Goal: Task Accomplishment & Management: Manage account settings

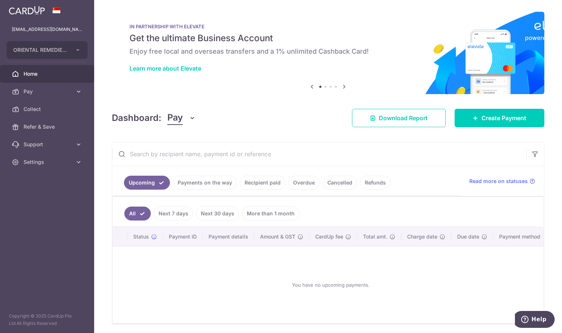
click at [264, 183] on link "Recipient paid" at bounding box center [263, 183] width 46 height 14
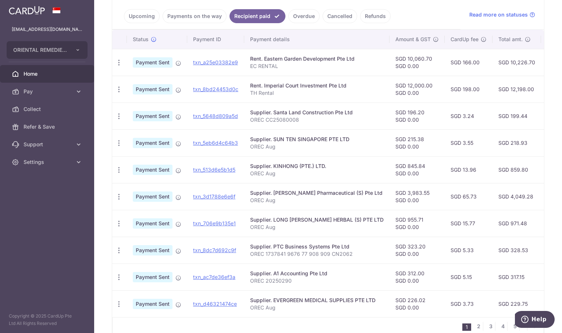
scroll to position [184, 0]
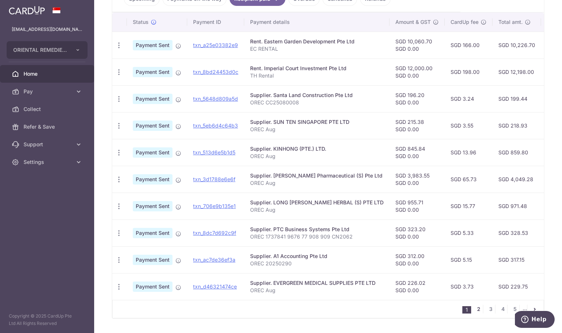
click at [476, 313] on link "2" at bounding box center [478, 309] width 9 height 9
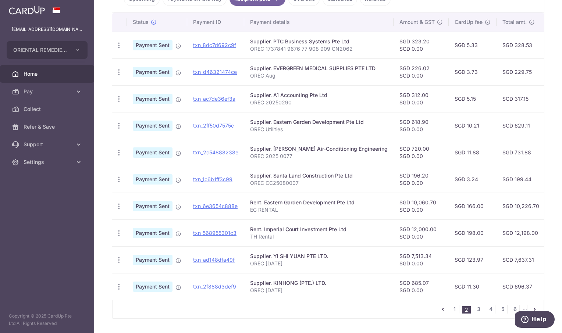
scroll to position [0, 137]
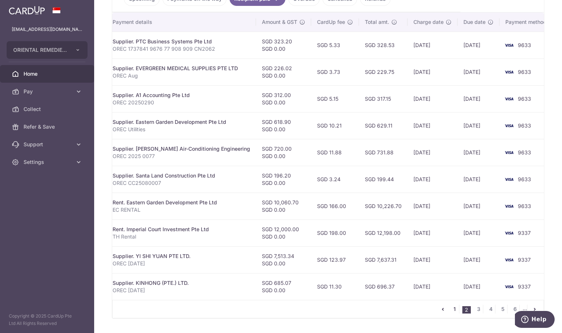
click at [451, 312] on link "1" at bounding box center [454, 309] width 9 height 9
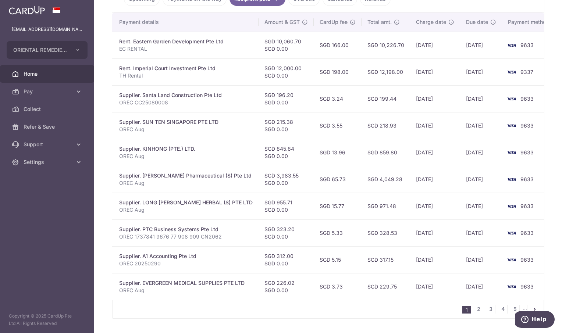
scroll to position [0, 136]
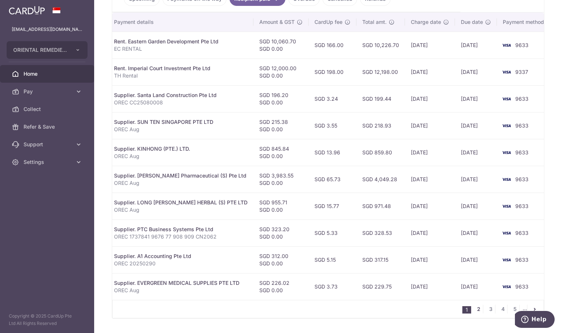
click at [476, 312] on link "2" at bounding box center [478, 309] width 9 height 9
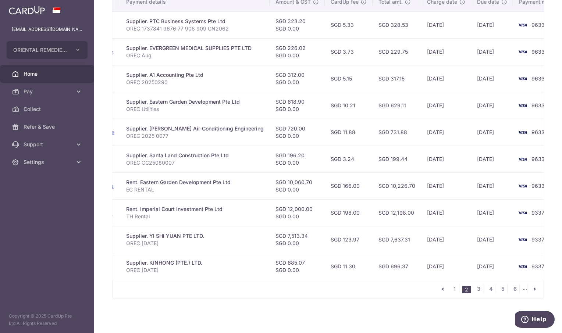
scroll to position [0, 0]
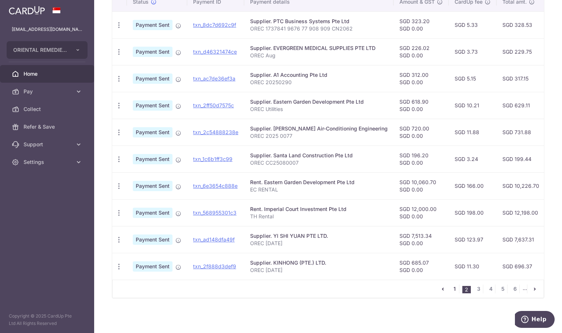
click at [451, 290] on link "1" at bounding box center [454, 289] width 9 height 9
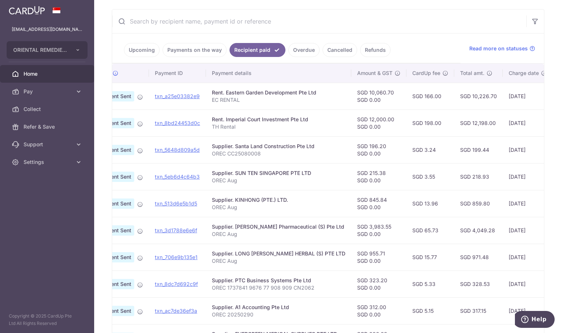
scroll to position [97, 0]
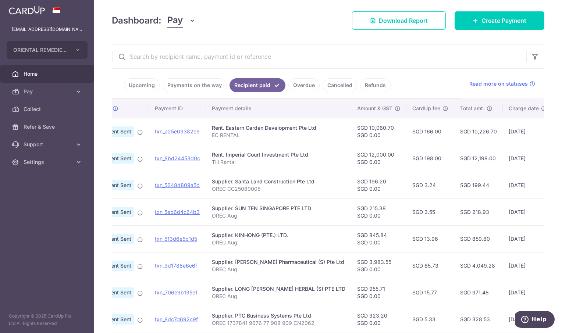
click at [373, 85] on link "Refunds" at bounding box center [375, 85] width 31 height 14
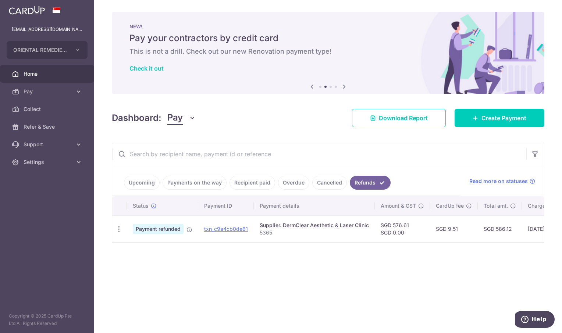
drag, startPoint x: 326, startPoint y: 180, endPoint x: 342, endPoint y: 189, distance: 17.3
click at [328, 180] on link "Cancelled" at bounding box center [329, 183] width 35 height 14
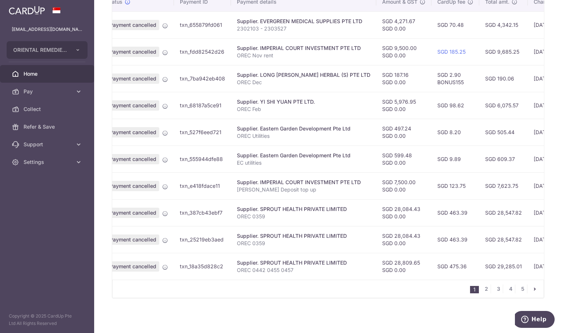
scroll to position [0, 151]
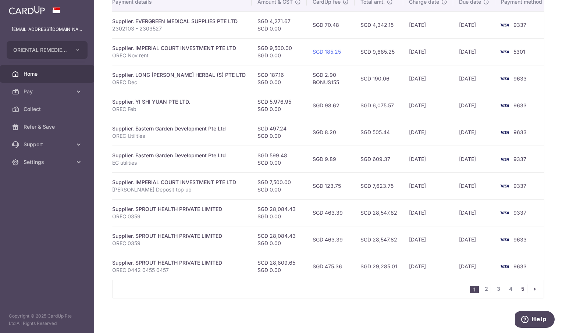
click at [518, 289] on link "5" at bounding box center [522, 289] width 9 height 9
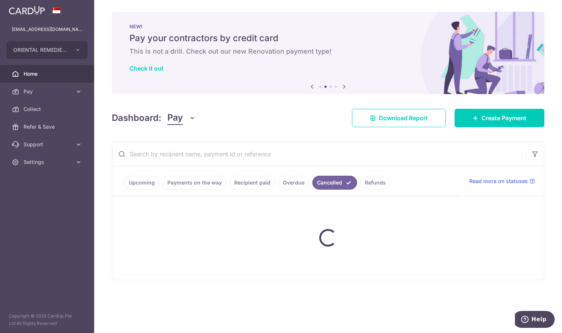
scroll to position [0, 0]
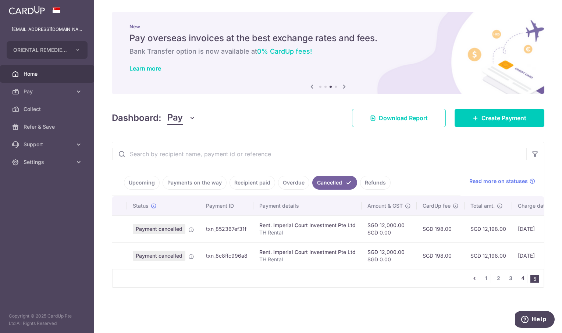
click at [522, 281] on link "4" at bounding box center [522, 278] width 9 height 9
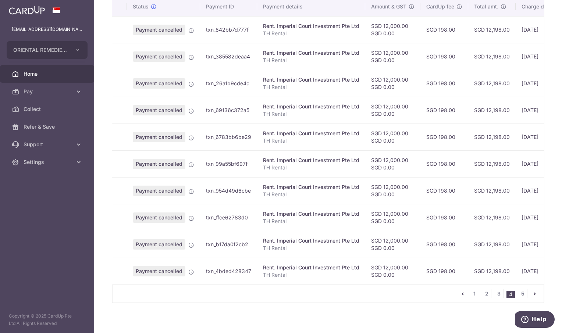
scroll to position [208, 0]
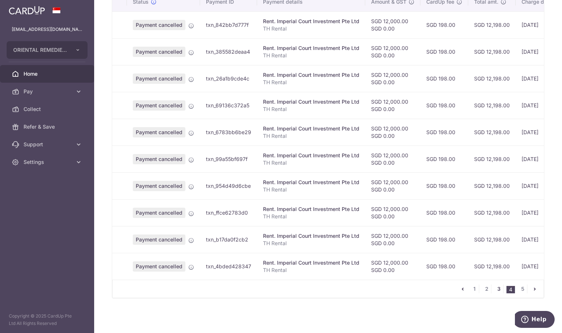
click at [497, 288] on link "3" at bounding box center [498, 289] width 9 height 9
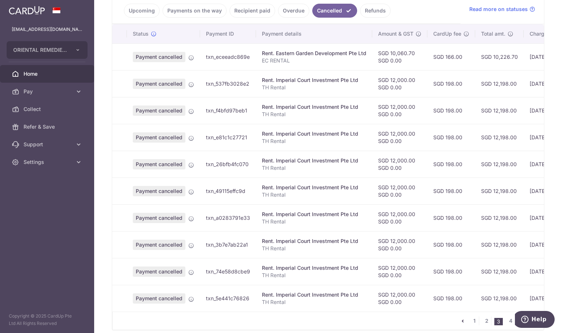
scroll to position [184, 0]
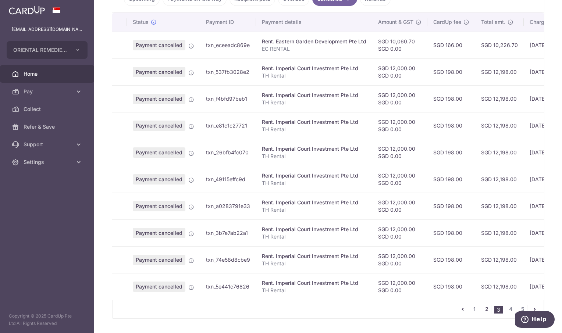
click at [483, 314] on link "2" at bounding box center [486, 309] width 9 height 9
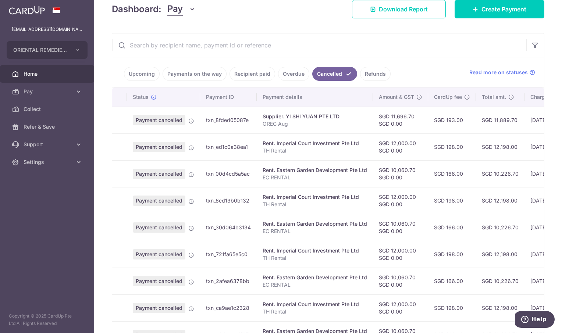
scroll to position [97, 0]
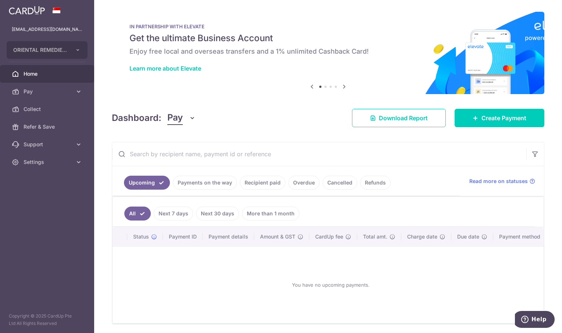
click at [338, 183] on link "Cancelled" at bounding box center [339, 183] width 35 height 14
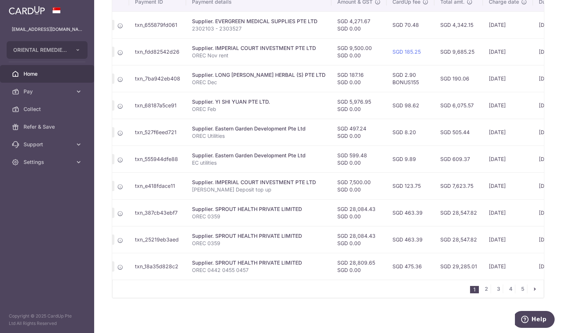
scroll to position [0, 132]
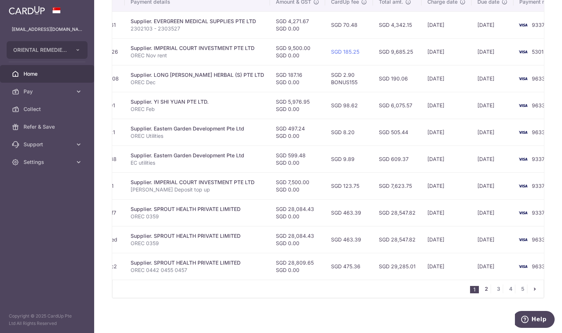
click at [482, 289] on link "2" at bounding box center [486, 289] width 9 height 9
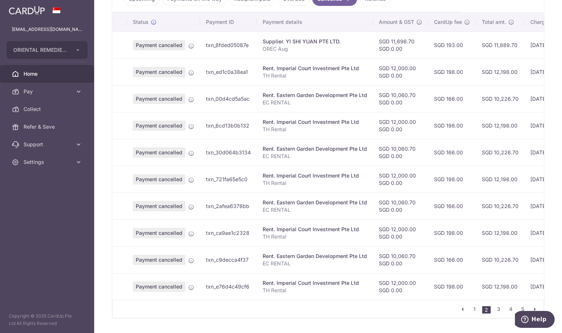
scroll to position [208, 0]
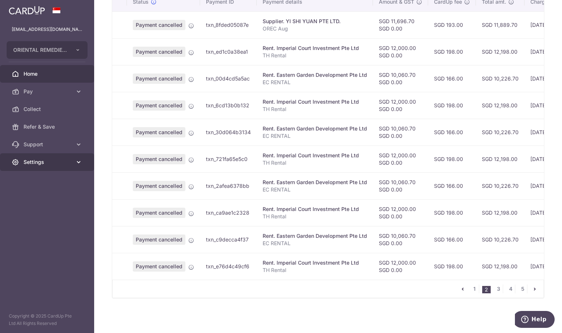
click at [32, 161] on span "Settings" at bounding box center [48, 161] width 49 height 7
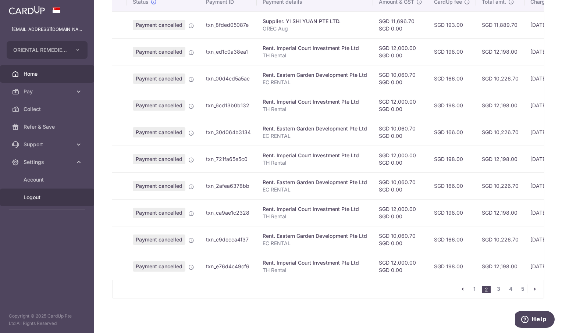
click at [28, 198] on span "Logout" at bounding box center [48, 197] width 49 height 7
